Goal: Task Accomplishment & Management: Complete application form

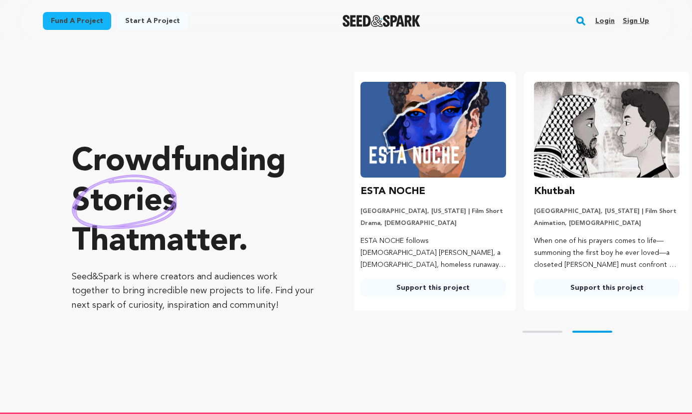
click at [603, 19] on link "Login" at bounding box center [604, 21] width 19 height 16
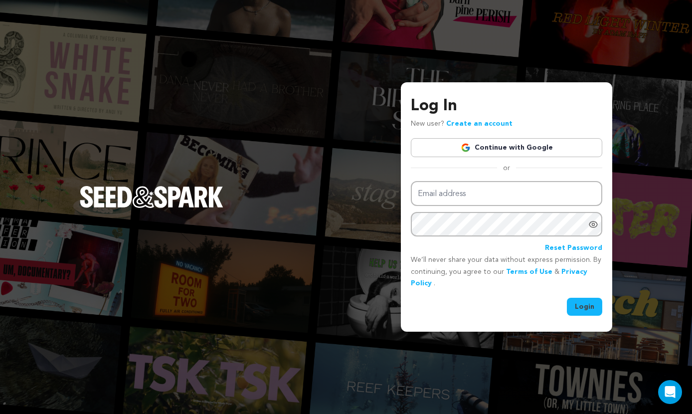
type input "bachmusicproductions@gmail.com"
click at [589, 305] on button "Login" at bounding box center [584, 307] width 35 height 18
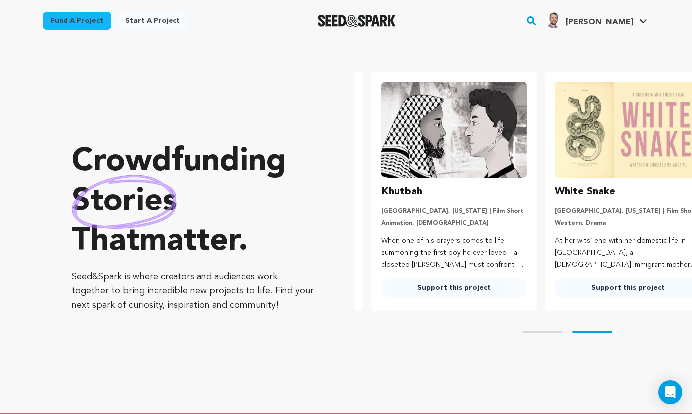
scroll to position [0, 182]
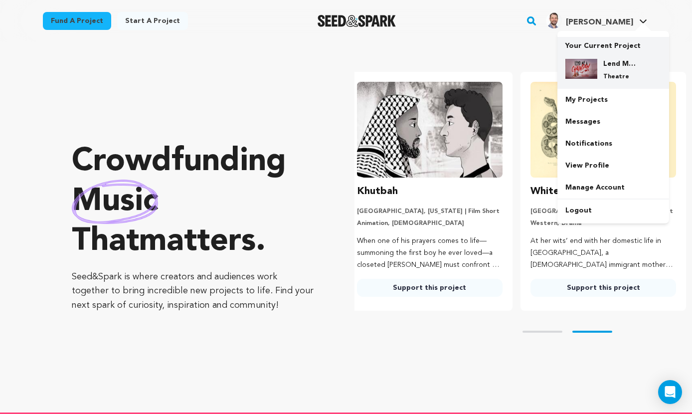
click at [610, 62] on h4 "Lend Me a Chainsaw" at bounding box center [621, 64] width 36 height 10
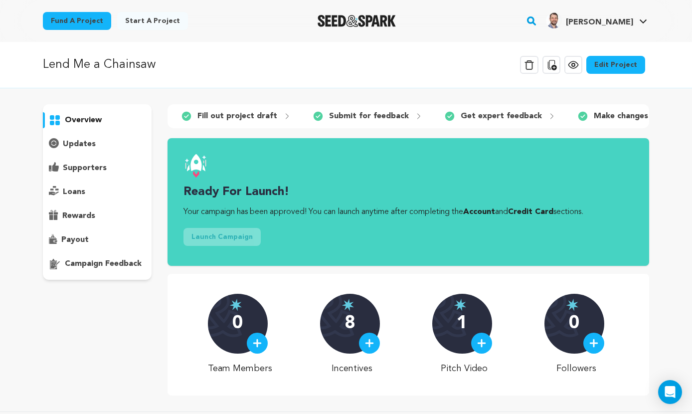
click at [594, 115] on p "Make changes" at bounding box center [621, 116] width 54 height 12
click at [611, 62] on link "Edit Project" at bounding box center [615, 65] width 59 height 18
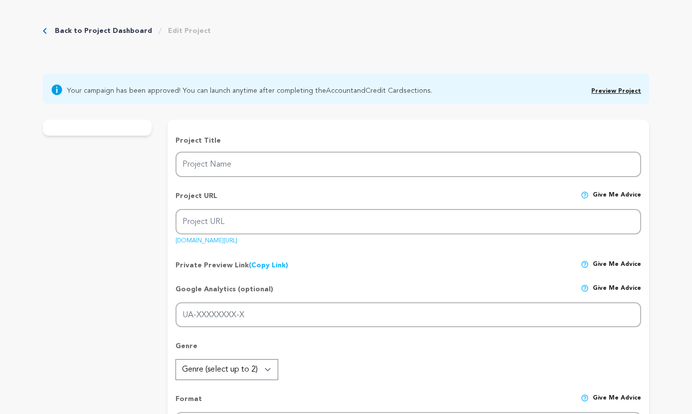
type input "Lend Me a Chainsaw"
type input "chainsaw"
type input "Six youths embark on a musical road trip, unaware the lake house they’ve rented…"
type textarea "Six youths embark on a musical road trip, unaware the lake house they’ve rented…"
type textarea "Lend Me A Chainsaw fills a void in the theatre world: an original horror musica…"
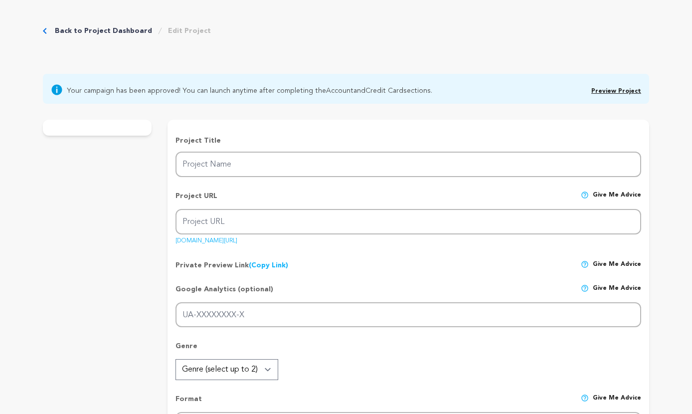
type textarea "[DOMAIN_NAME]"
radio input "true"
checkbox input "false"
radio input "true"
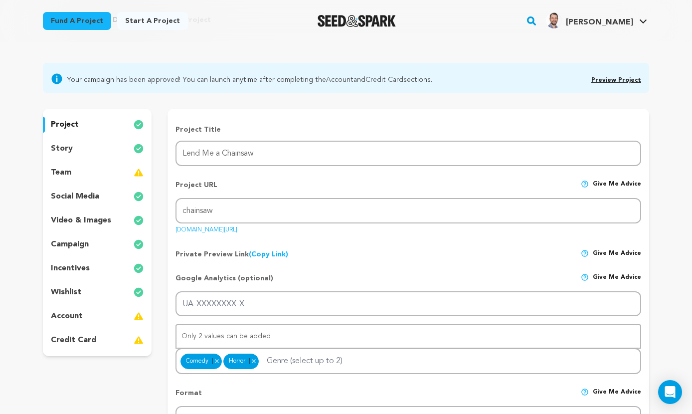
scroll to position [64, 0]
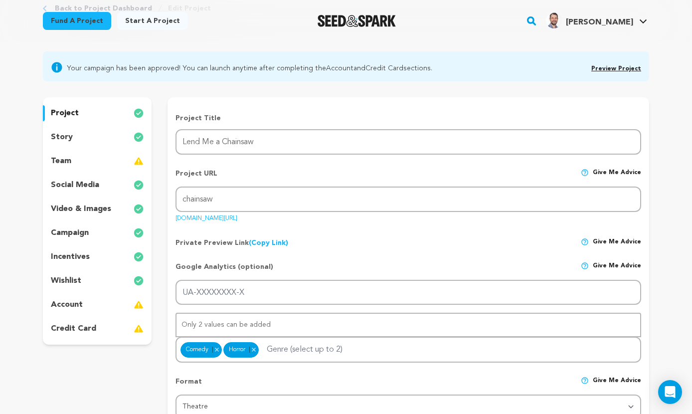
click at [67, 308] on p "account" at bounding box center [67, 305] width 32 height 12
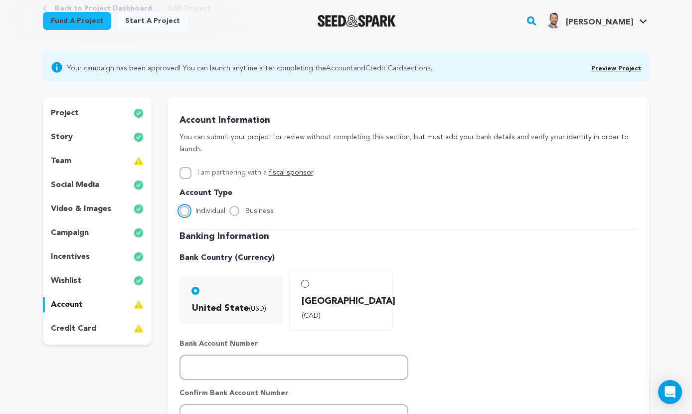
click at [186, 206] on input "Individual" at bounding box center [185, 211] width 10 height 10
radio input "true"
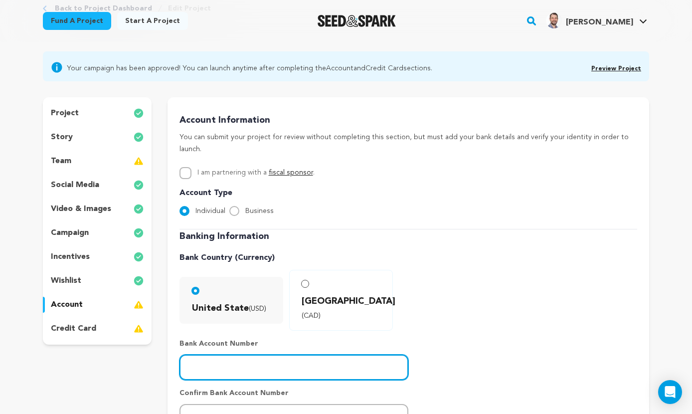
click at [194, 355] on input "number" at bounding box center [294, 367] width 229 height 25
type input "601004864"
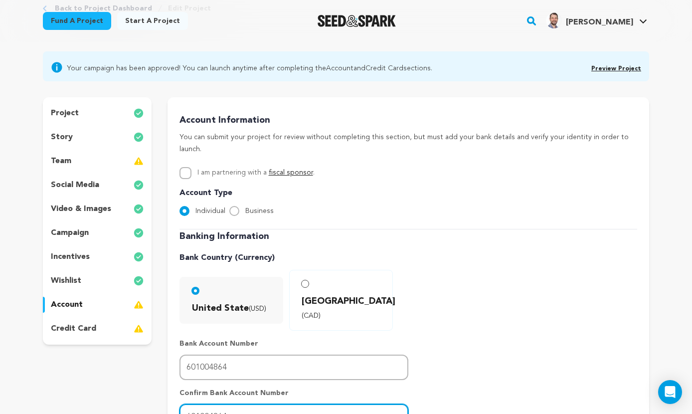
type input "601004864"
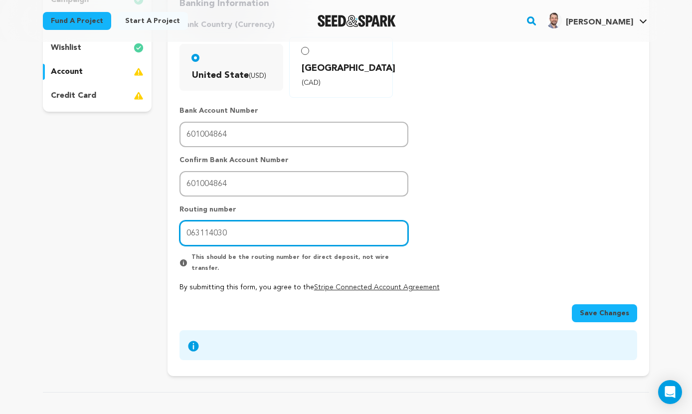
type input "063114030"
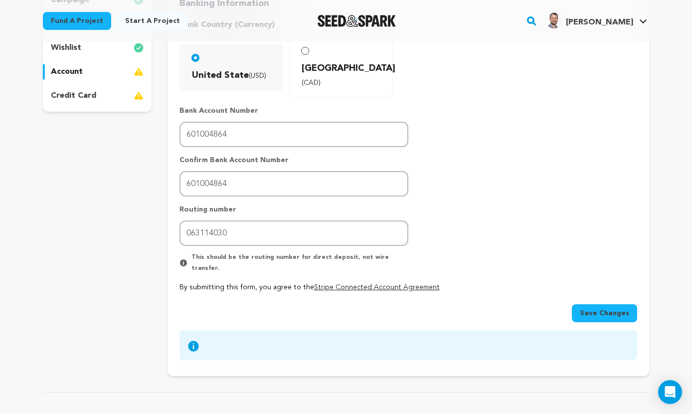
click at [590, 308] on span "Save Changes" at bounding box center [604, 313] width 49 height 10
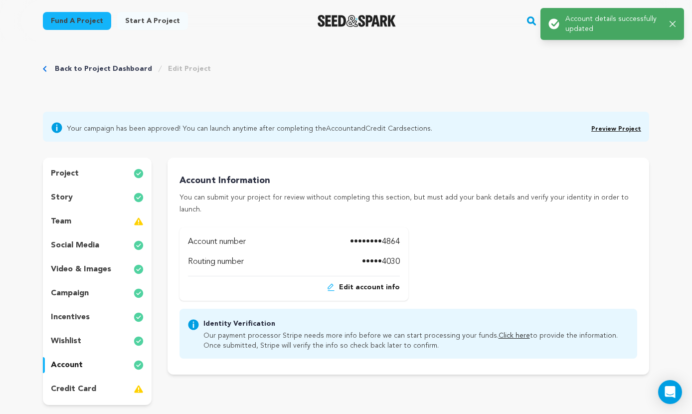
scroll to position [0, 0]
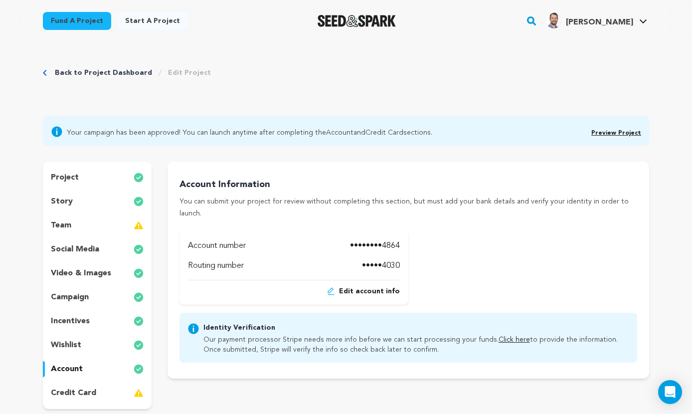
click at [500, 336] on link "Click here" at bounding box center [514, 339] width 31 height 7
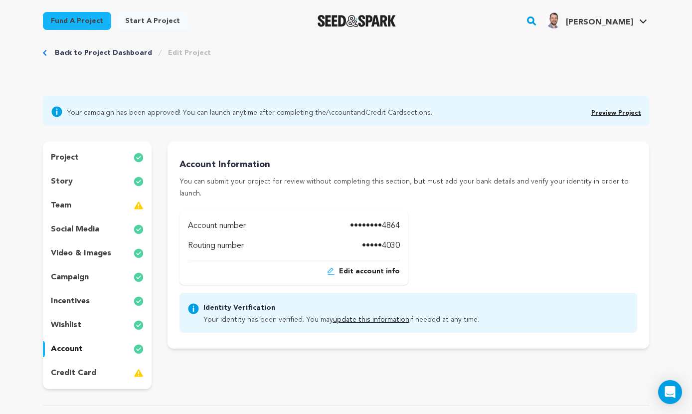
scroll to position [30, 0]
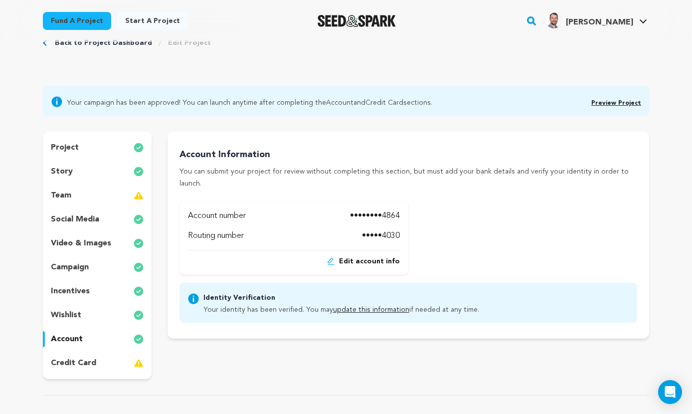
click at [76, 358] on p "credit card" at bounding box center [73, 363] width 45 height 12
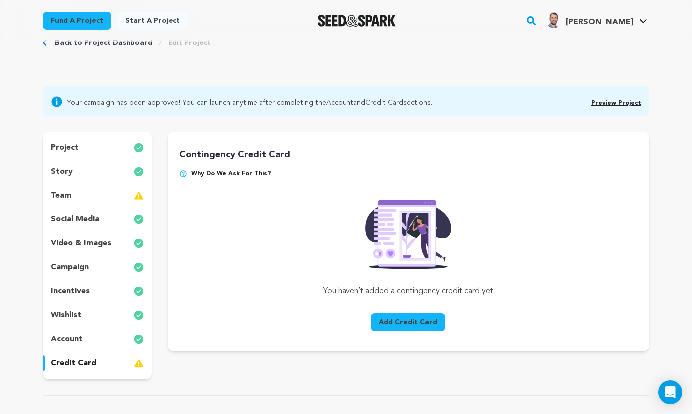
click at [400, 323] on button "Add Credit Card" at bounding box center [408, 322] width 74 height 18
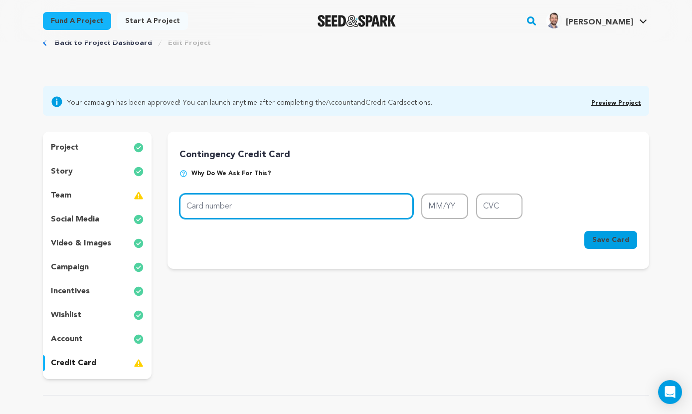
click at [318, 206] on input "Card number" at bounding box center [297, 205] width 234 height 25
type input "5443 1717 2485 7555"
type input "09/30"
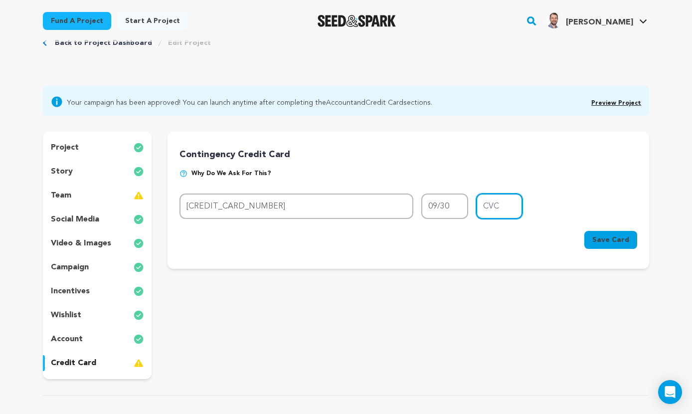
type input "495"
click at [609, 243] on span "Save Card" at bounding box center [610, 240] width 37 height 10
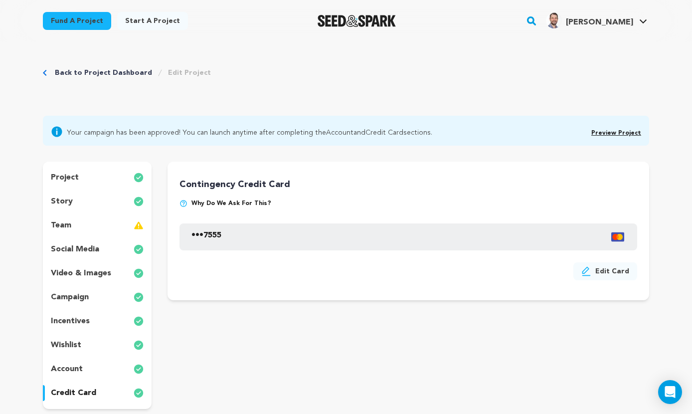
click at [609, 133] on link "Preview Project" at bounding box center [616, 133] width 50 height 6
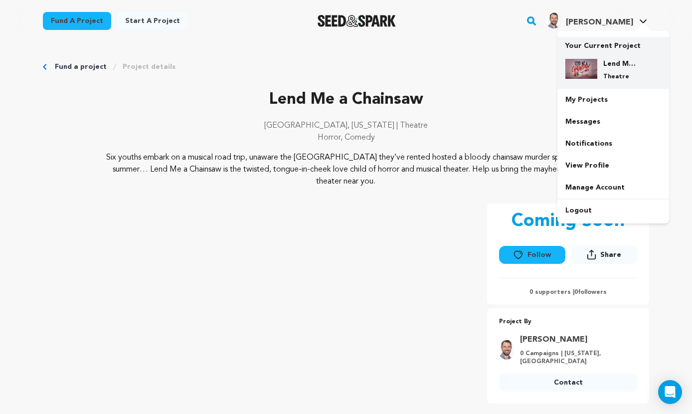
click at [610, 65] on h4 "Lend Me a Chainsaw" at bounding box center [621, 64] width 36 height 10
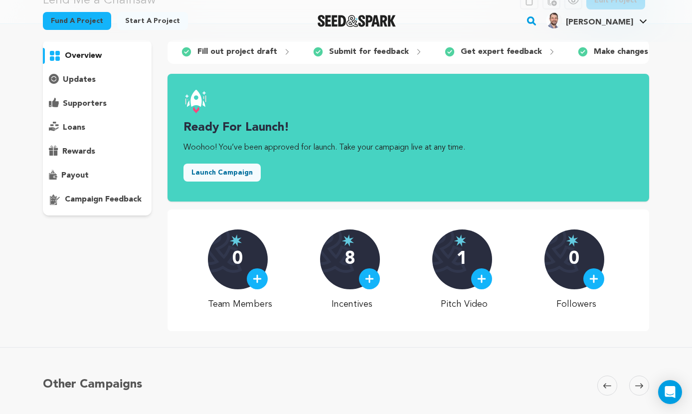
scroll to position [66, 0]
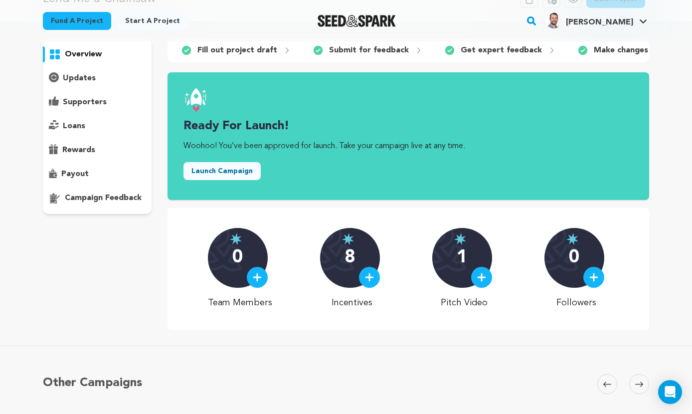
click at [222, 169] on button "Launch Campaign" at bounding box center [222, 171] width 77 height 18
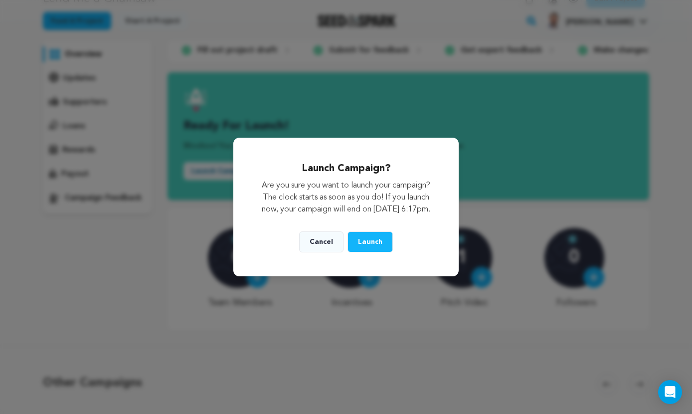
click at [370, 245] on span "Launch" at bounding box center [370, 241] width 24 height 7
